Goal: Information Seeking & Learning: Check status

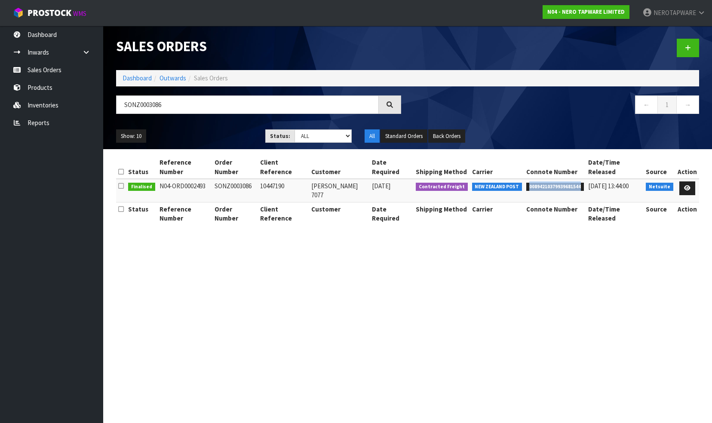
click at [36, 123] on link "Reports" at bounding box center [51, 123] width 103 height 18
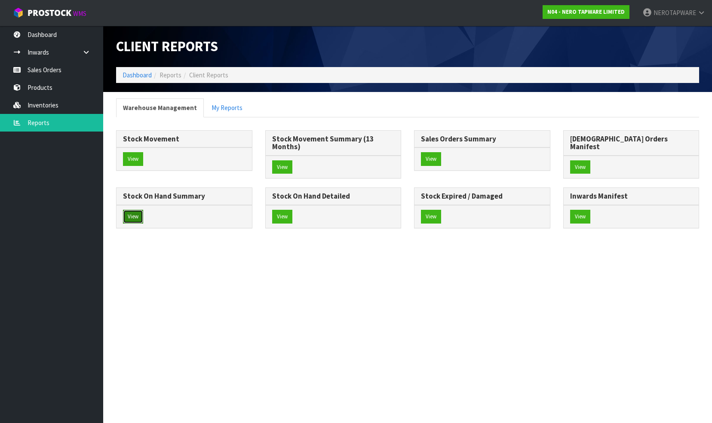
click at [143, 210] on button "View" at bounding box center [133, 217] width 20 height 14
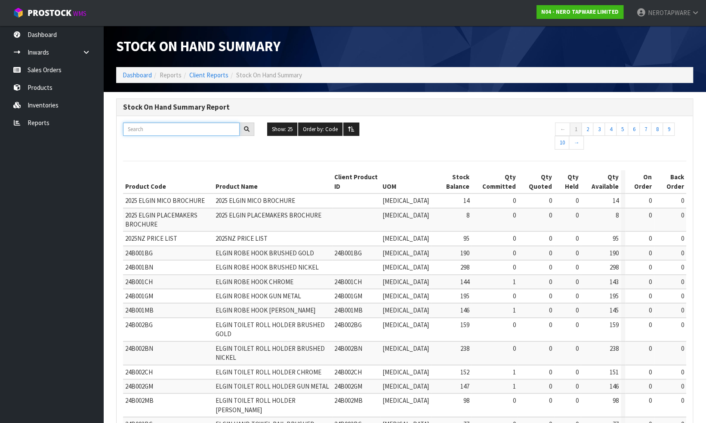
click at [174, 128] on input "text" at bounding box center [181, 129] width 117 height 13
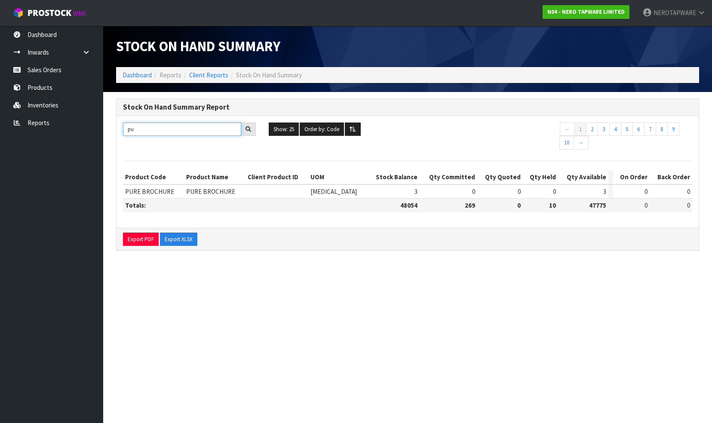
type input "p"
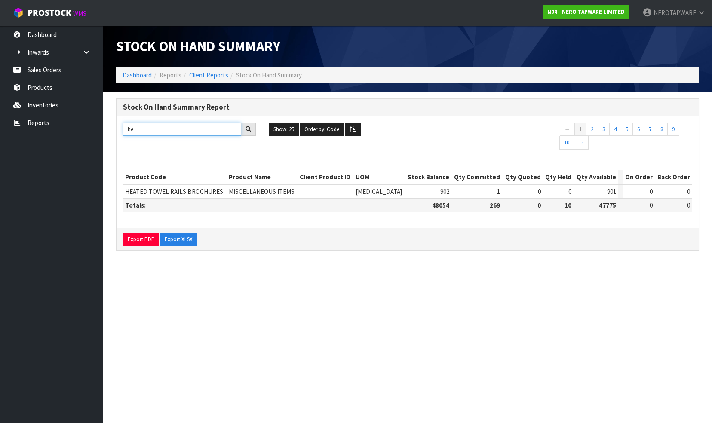
type input "h"
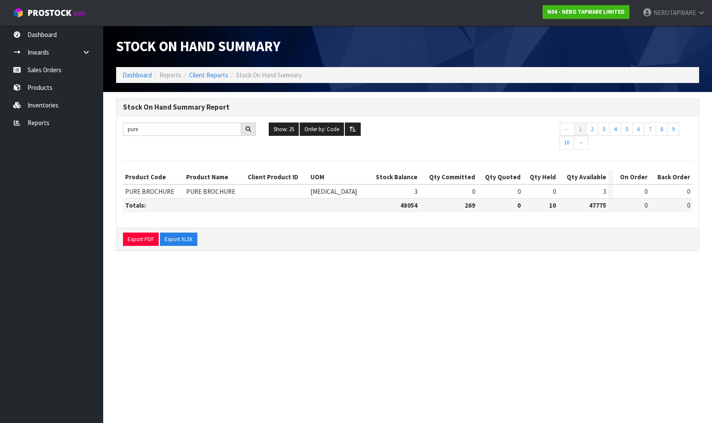
click at [430, 134] on ul "Show: 25 5 10 25 50 100 ALL Order by: Code Code Total Available Held Committed …" at bounding box center [408, 130] width 278 height 14
click at [186, 132] on input "pure" at bounding box center [182, 129] width 118 height 13
type input "p"
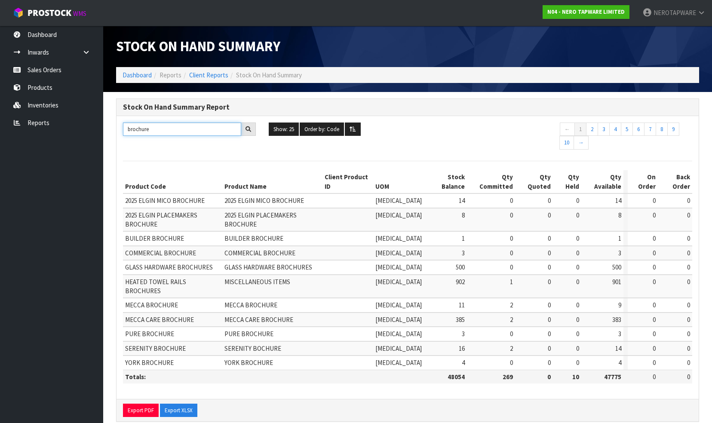
type input "brochure"
